Goal: Information Seeking & Learning: Understand process/instructions

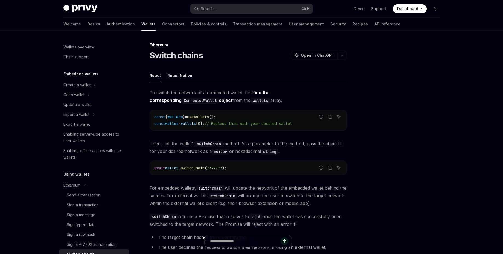
type textarea "*"
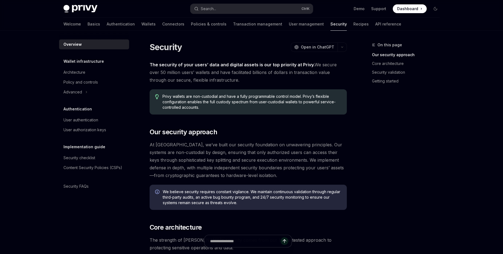
type textarea "*"
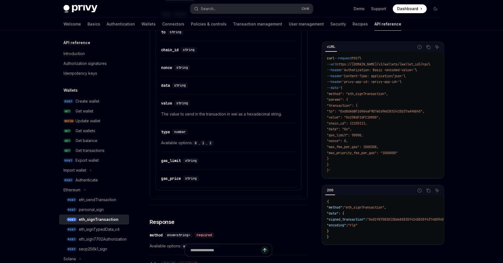
drag, startPoint x: 351, startPoint y: 88, endPoint x: 328, endPoint y: 63, distance: 33.3
click at [328, 63] on code "curl --request POST \ --url https://api.privy.io/v1/wallets/{wallet_id}/rpc \ -…" at bounding box center [385, 115] width 117 height 118
click at [355, 88] on code "curl --request POST \ --url https://api.privy.io/v1/wallets/{wallet_id}/rpc \ -…" at bounding box center [385, 115] width 117 height 118
drag, startPoint x: 354, startPoint y: 86, endPoint x: 324, endPoint y: 66, distance: 36.2
click at [324, 66] on div "curl --request POST \ --url https://api.privy.io/v1/wallets/{wallet_id}/rpc \ -…" at bounding box center [383, 115] width 121 height 126
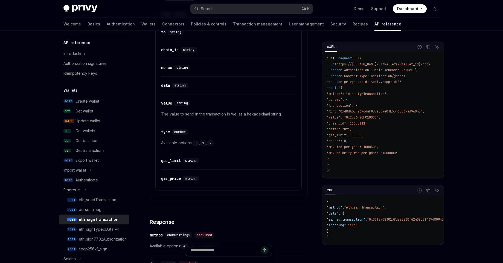
click at [363, 77] on span "'Content-Type: application/json'" at bounding box center [372, 76] width 61 height 4
drag, startPoint x: 358, startPoint y: 87, endPoint x: 323, endPoint y: 66, distance: 41.3
click at [323, 66] on div "curl --request POST \ --url https://api.privy.io/v1/wallets/{wallet_id}/rpc \ -…" at bounding box center [383, 115] width 121 height 126
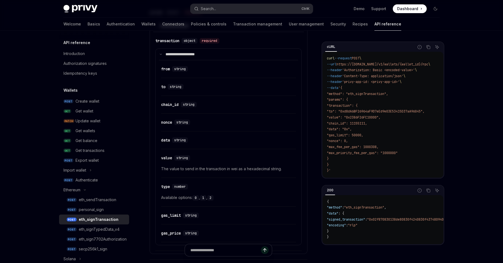
scroll to position [257, 0]
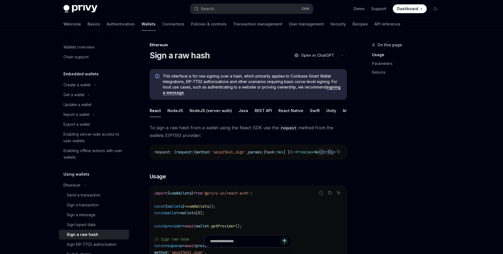
type textarea "*"
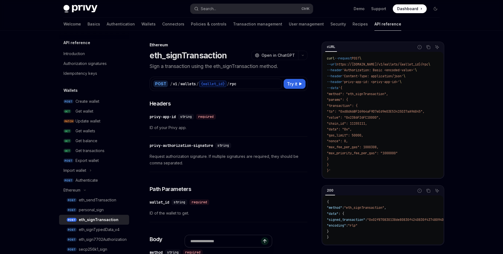
type textarea "*"
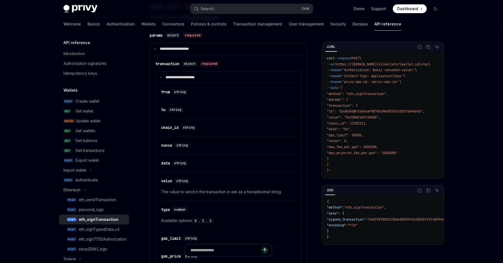
scroll to position [257, 0]
